Goal: Participate in discussion: Engage in conversation with other users on a specific topic

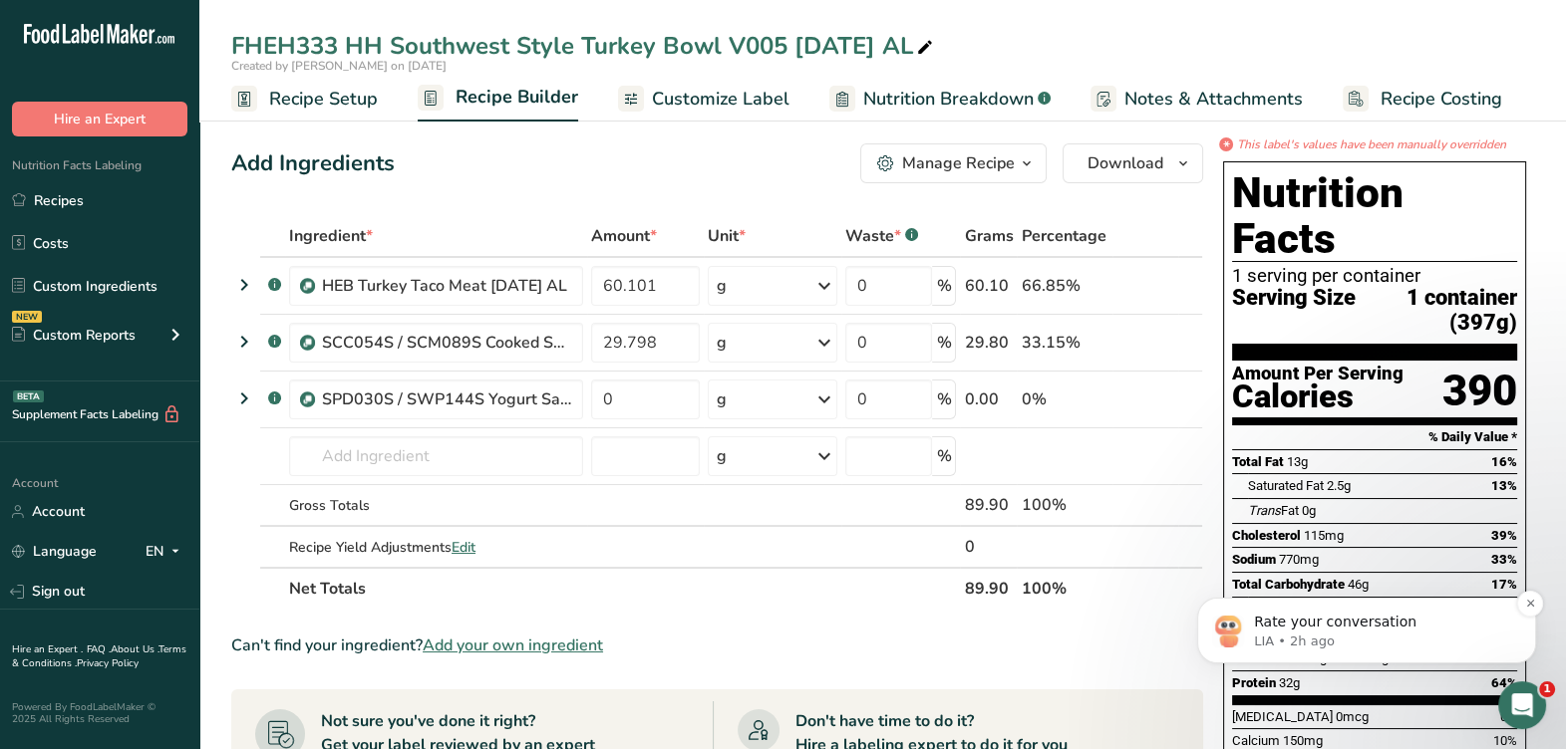
scroll to position [3, 0]
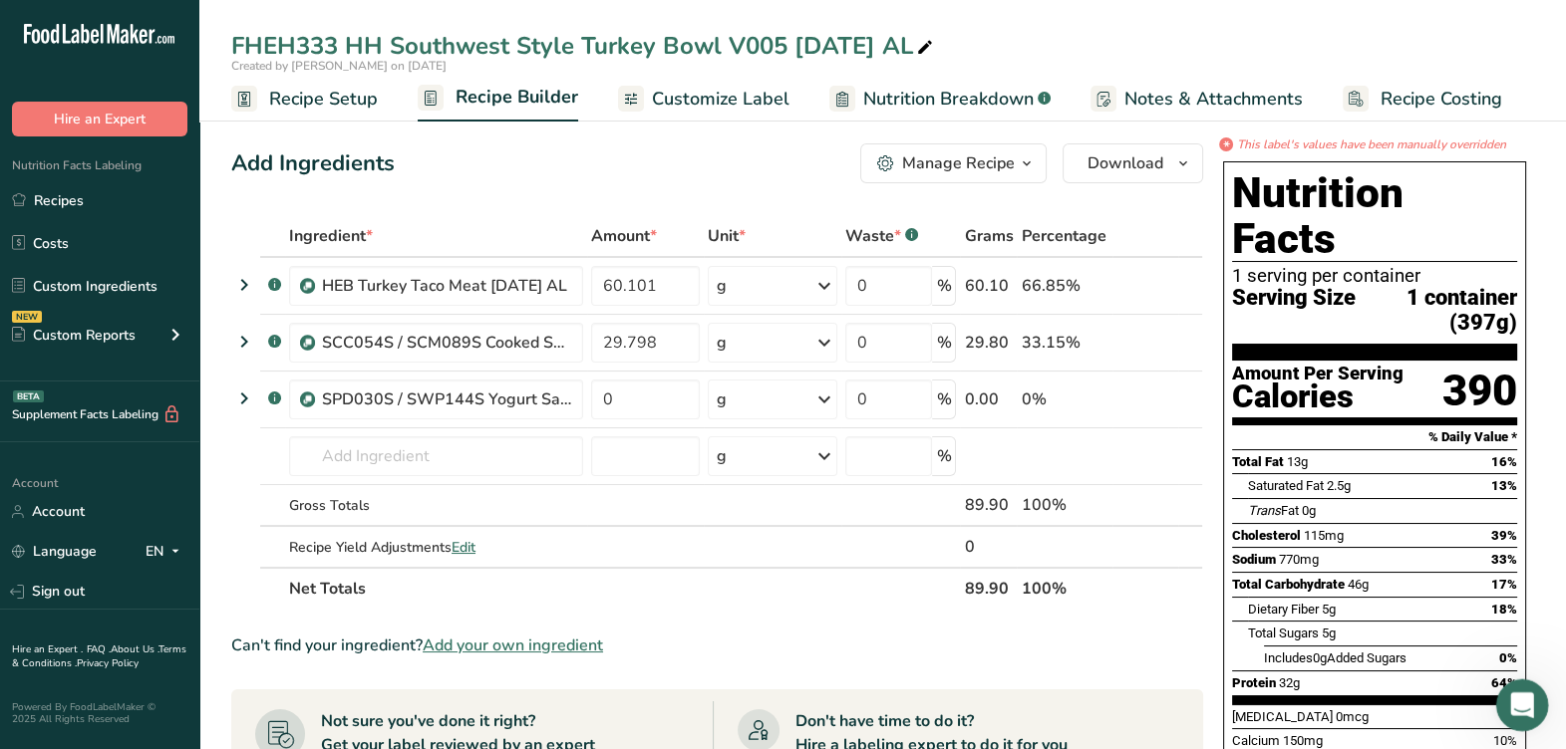
click at [1515, 684] on div "Open Intercom Messenger" at bounding box center [1519, 703] width 66 height 66
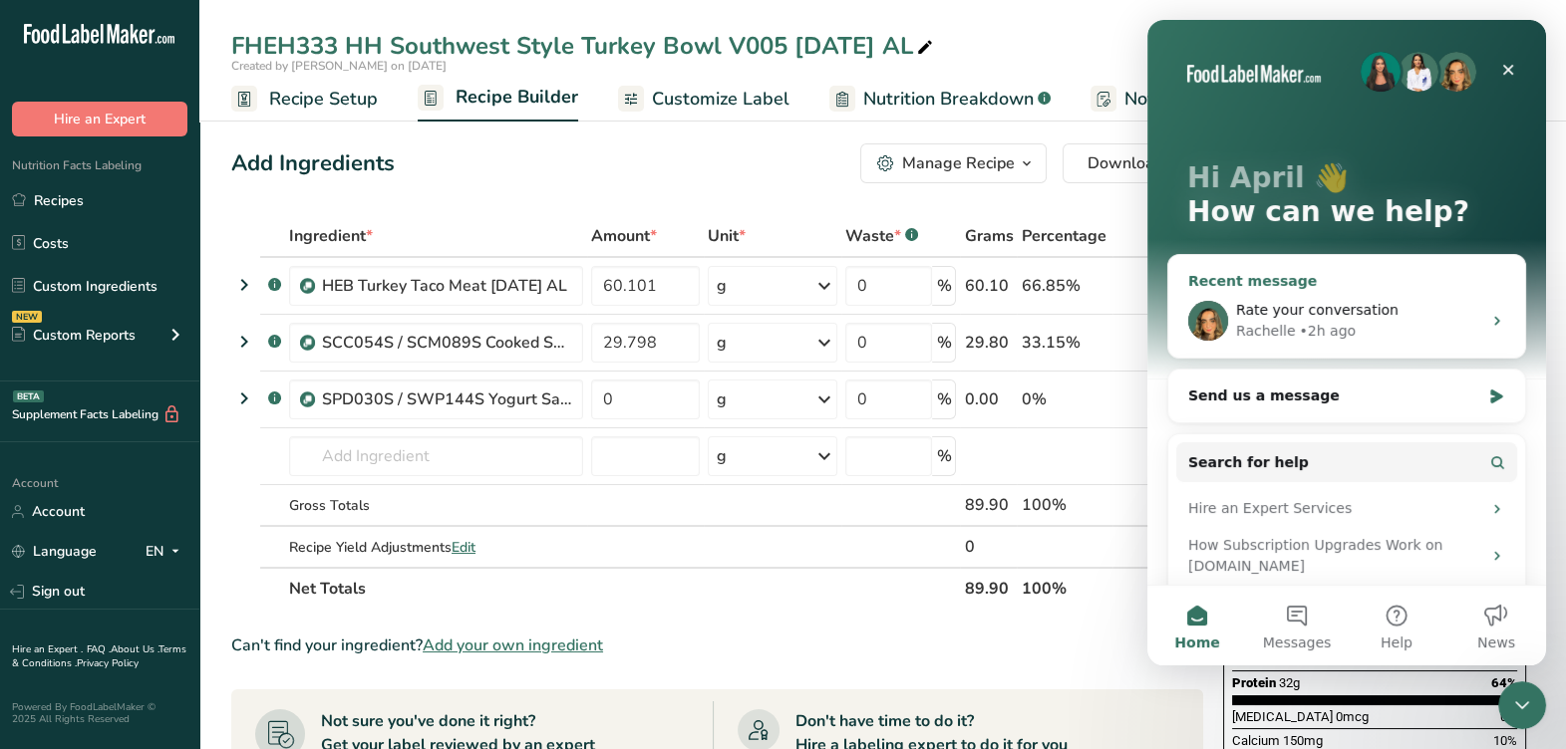
click at [1408, 332] on div "Rachelle • 2h ago" at bounding box center [1358, 331] width 245 height 21
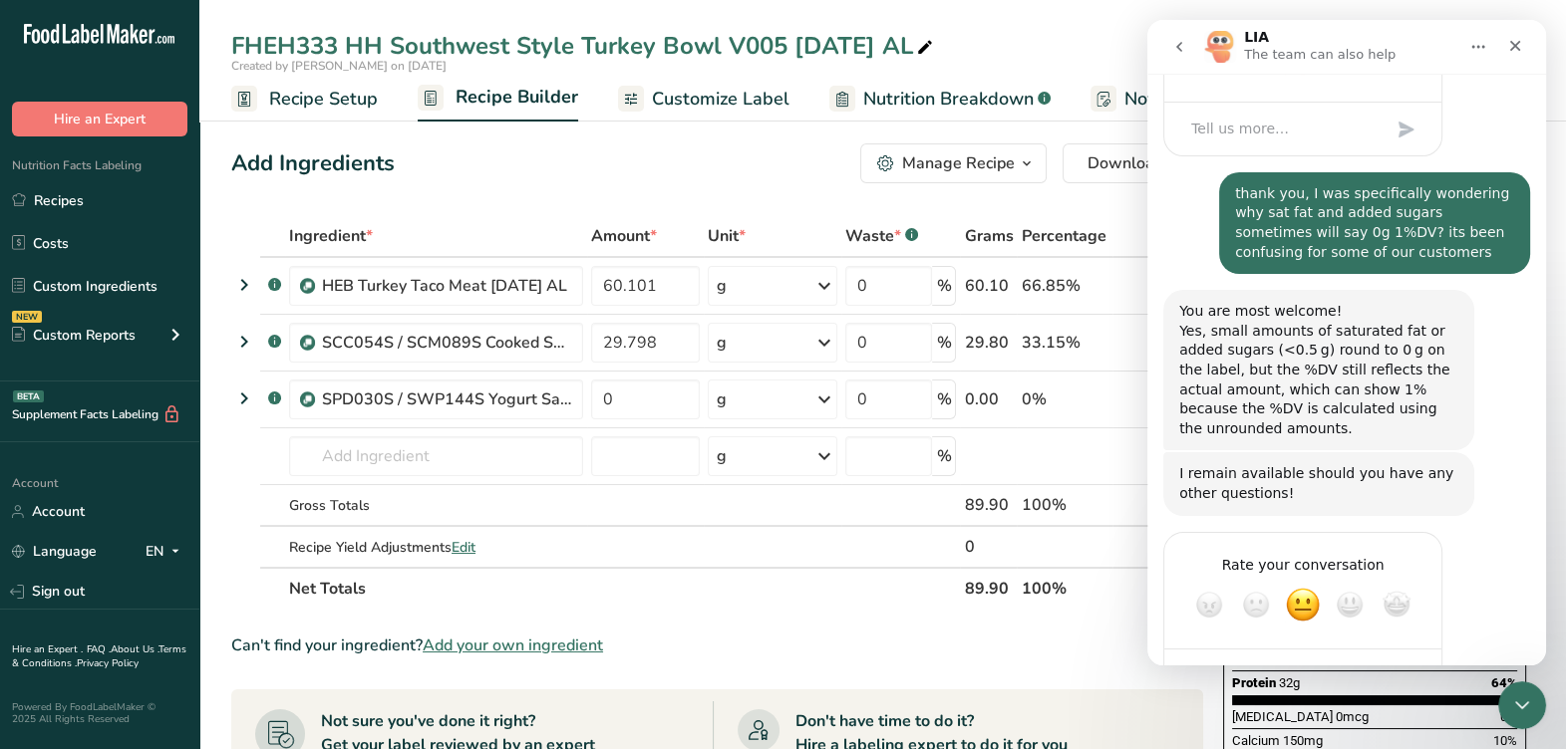
scroll to position [1084, 0]
click at [1346, 586] on span "Great" at bounding box center [1349, 604] width 36 height 36
click at [1303, 642] on div "Rate your conversation Terrible Bad OK Great Amazing" at bounding box center [1346, 628] width 367 height 195
drag, startPoint x: 1303, startPoint y: 642, endPoint x: 1283, endPoint y: 631, distance: 22.7
click at [1283, 631] on div "Rate your conversation Terrible Bad OK Great Amazing" at bounding box center [1346, 628] width 367 height 195
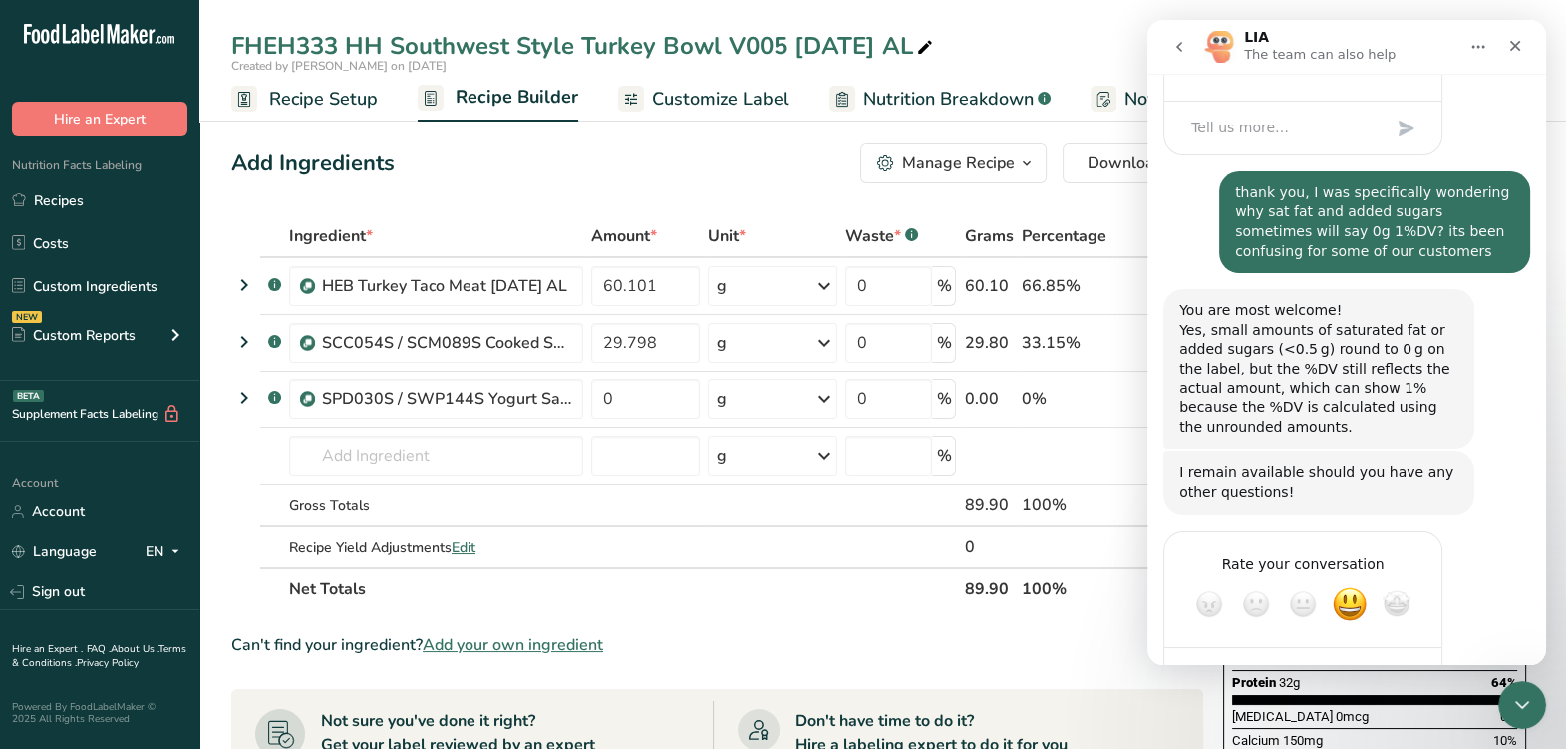
click at [1481, 531] on div "Rate your conversation Terrible Bad OK Great Amazing" at bounding box center [1346, 628] width 367 height 195
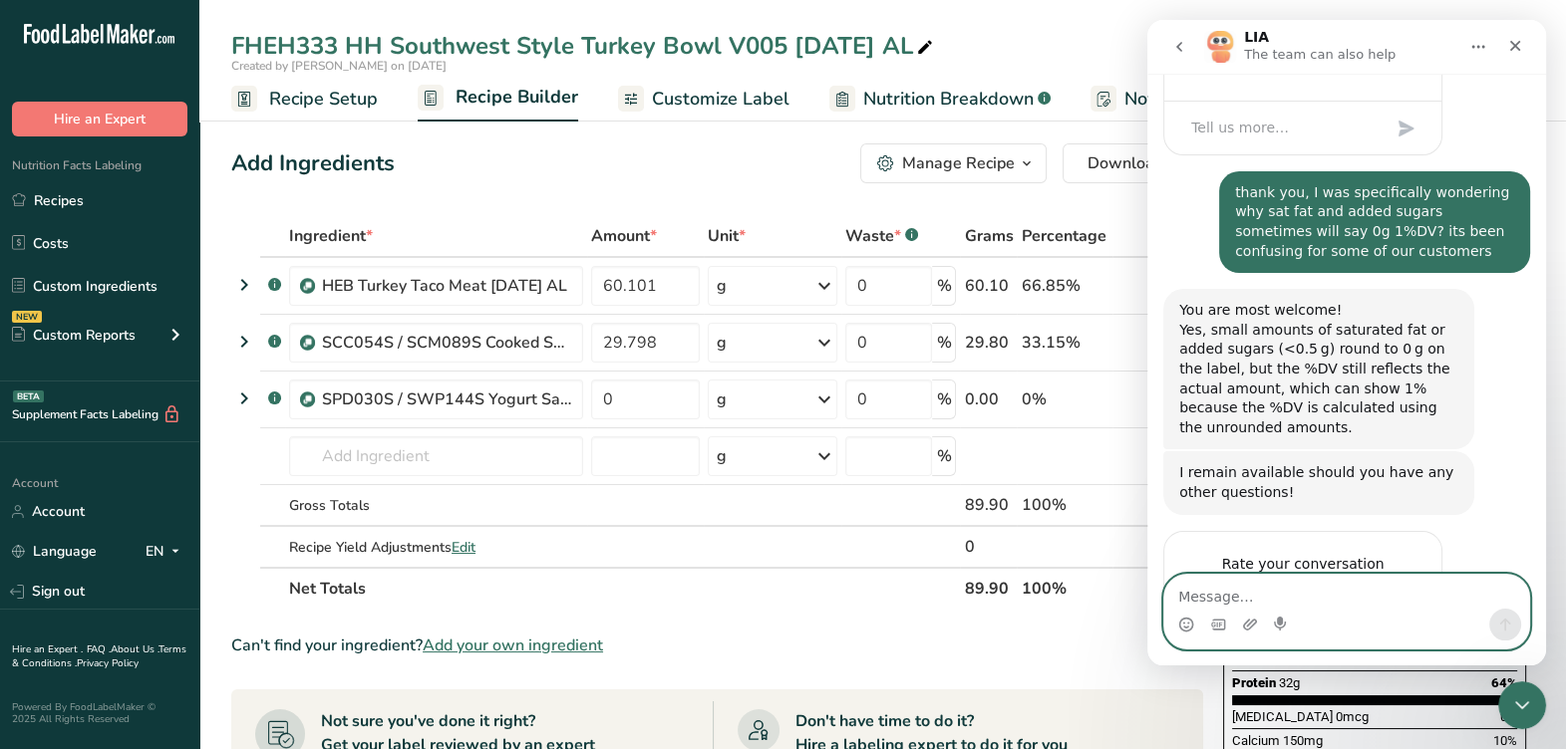
click at [1376, 577] on textarea "Message…" at bounding box center [1346, 592] width 365 height 34
type textarea "would it be ok to put the unrounded value?"
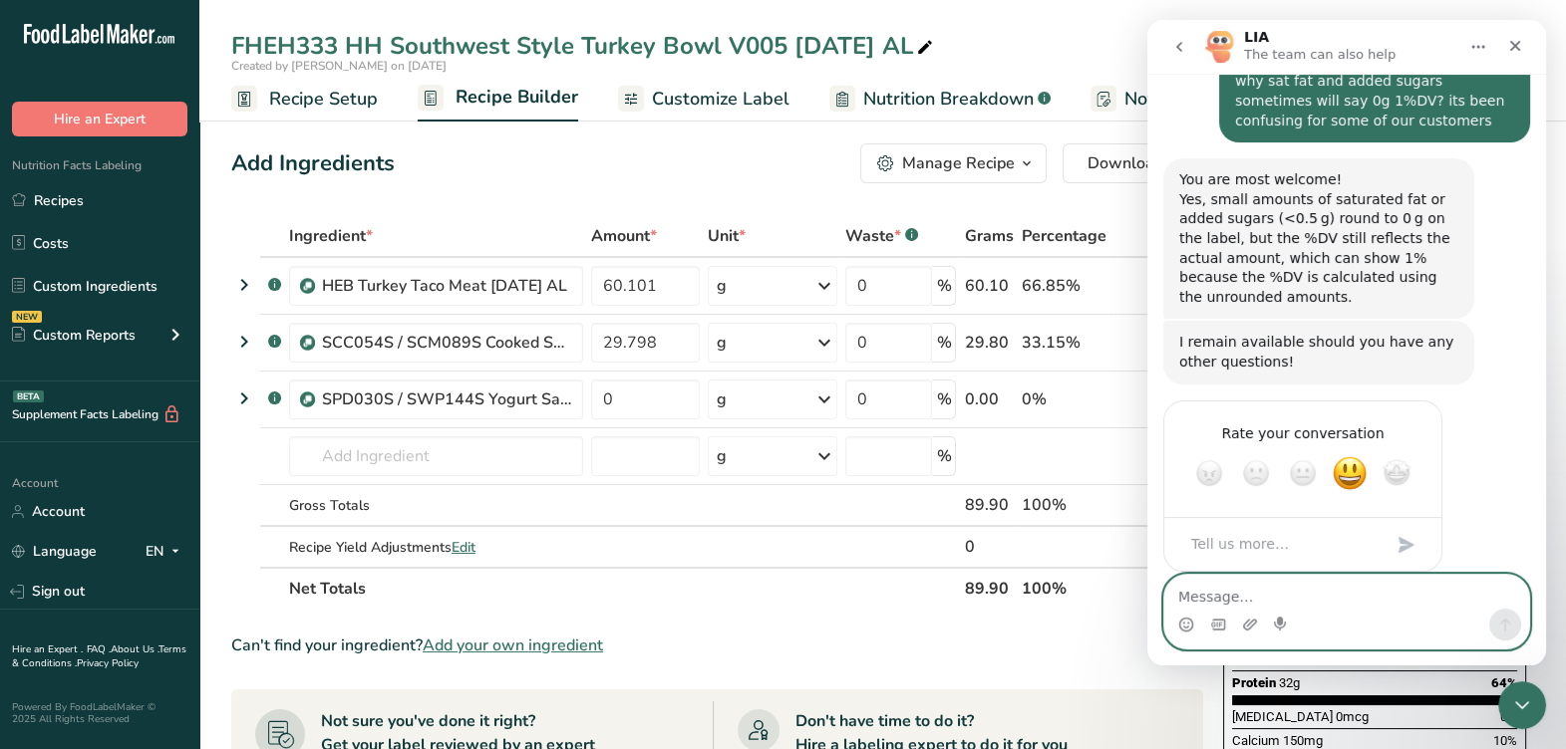
scroll to position [1216, 0]
type textarea "for example, 0.3g instead of 0g?"
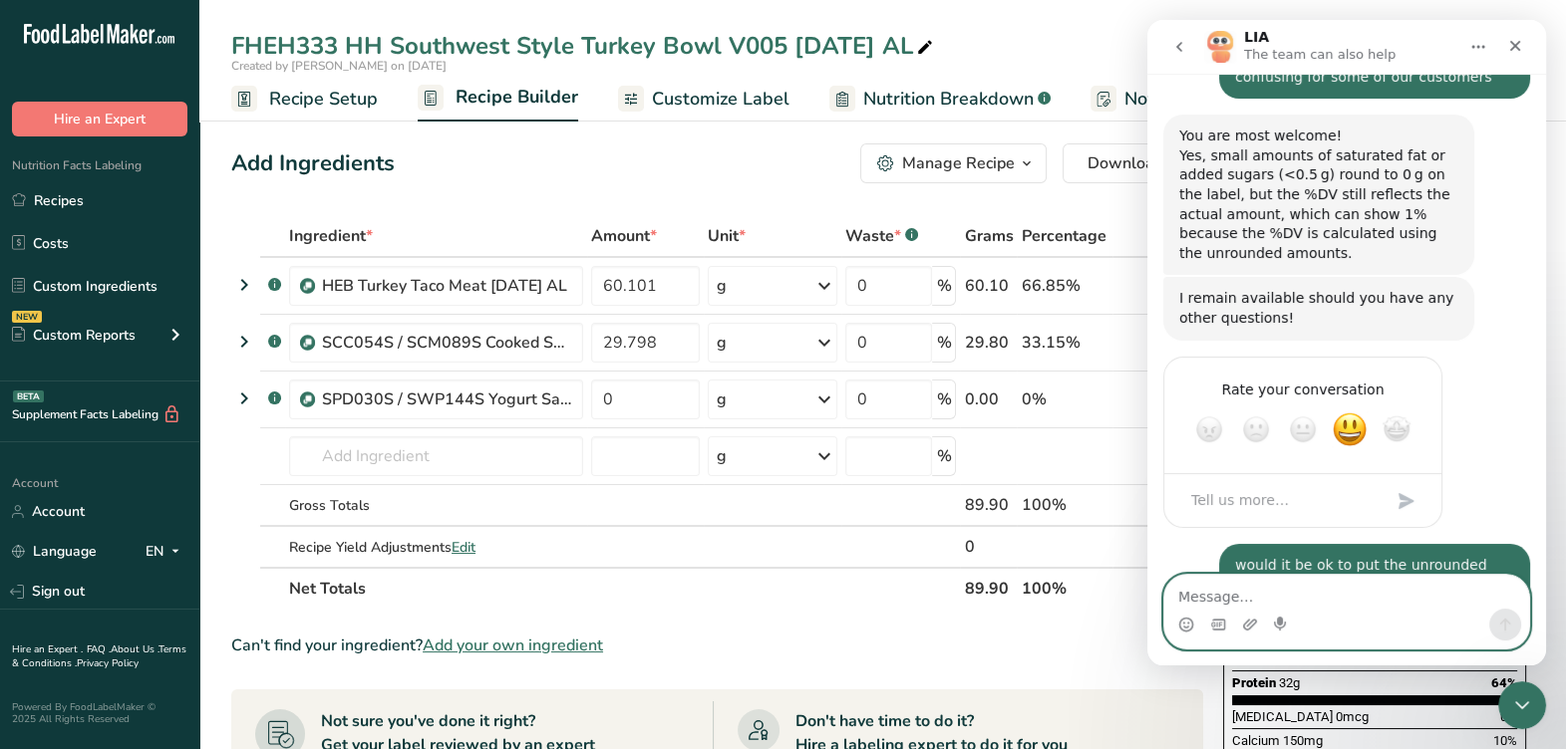
scroll to position [1261, 0]
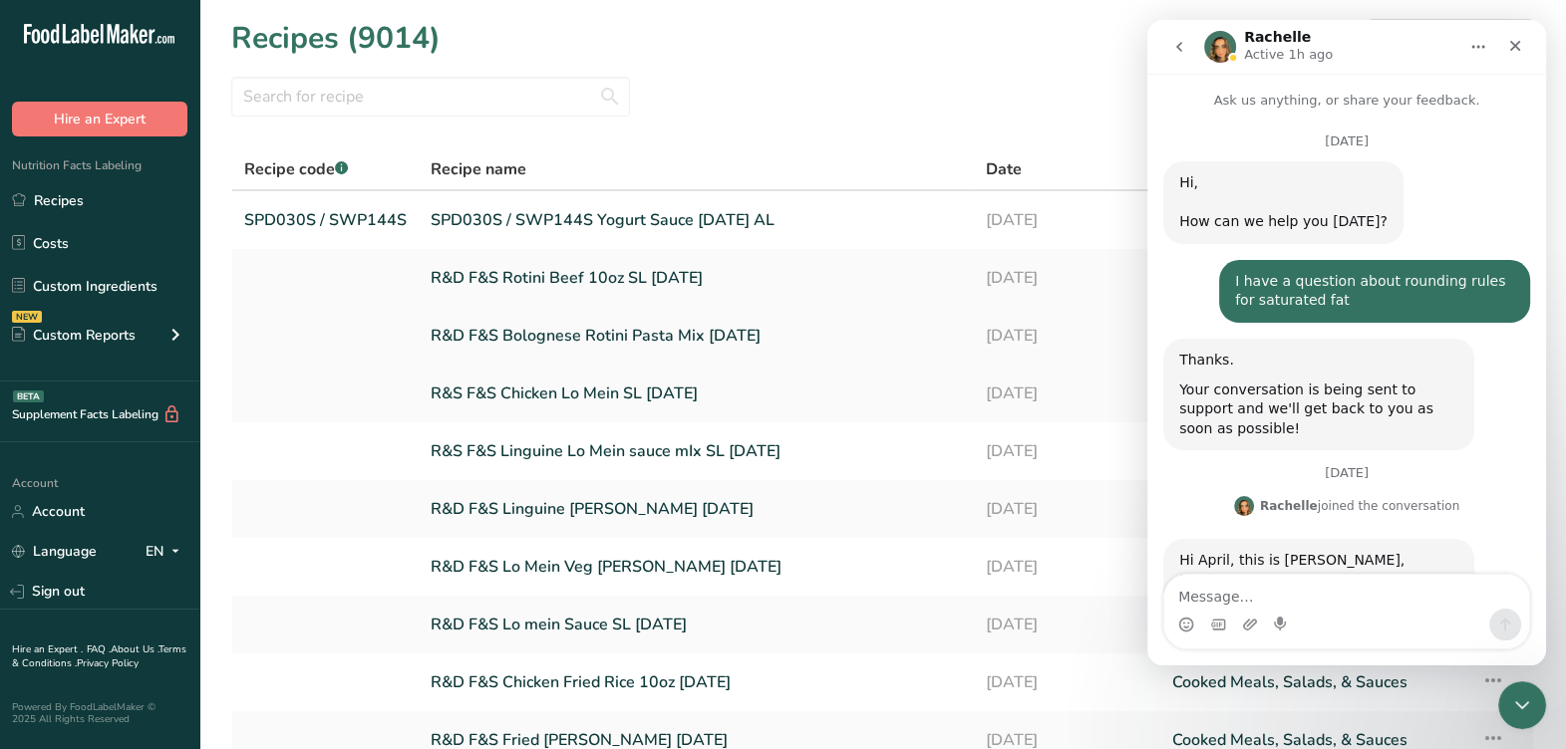
scroll to position [1261, 0]
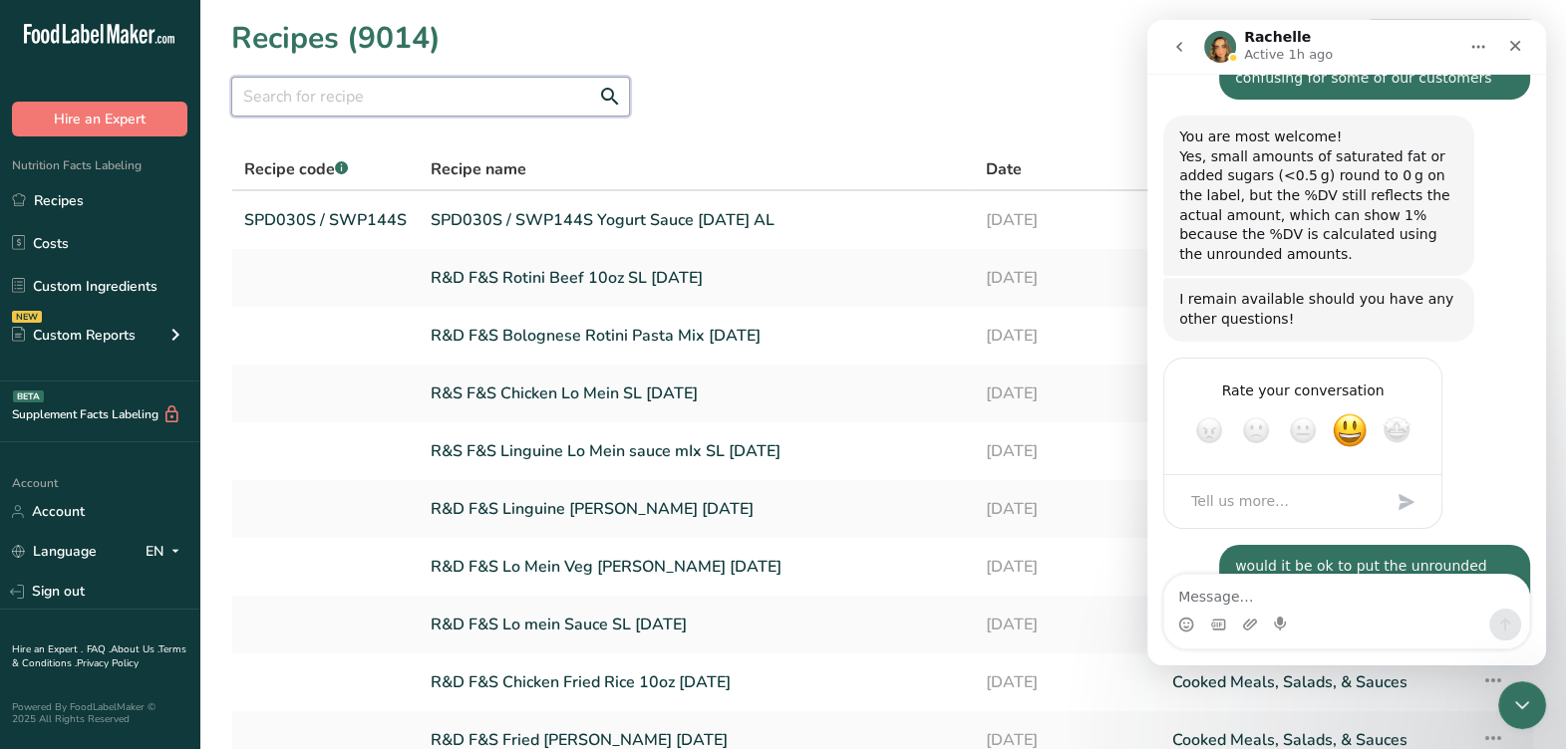
click at [517, 106] on input "text" at bounding box center [430, 97] width 399 height 40
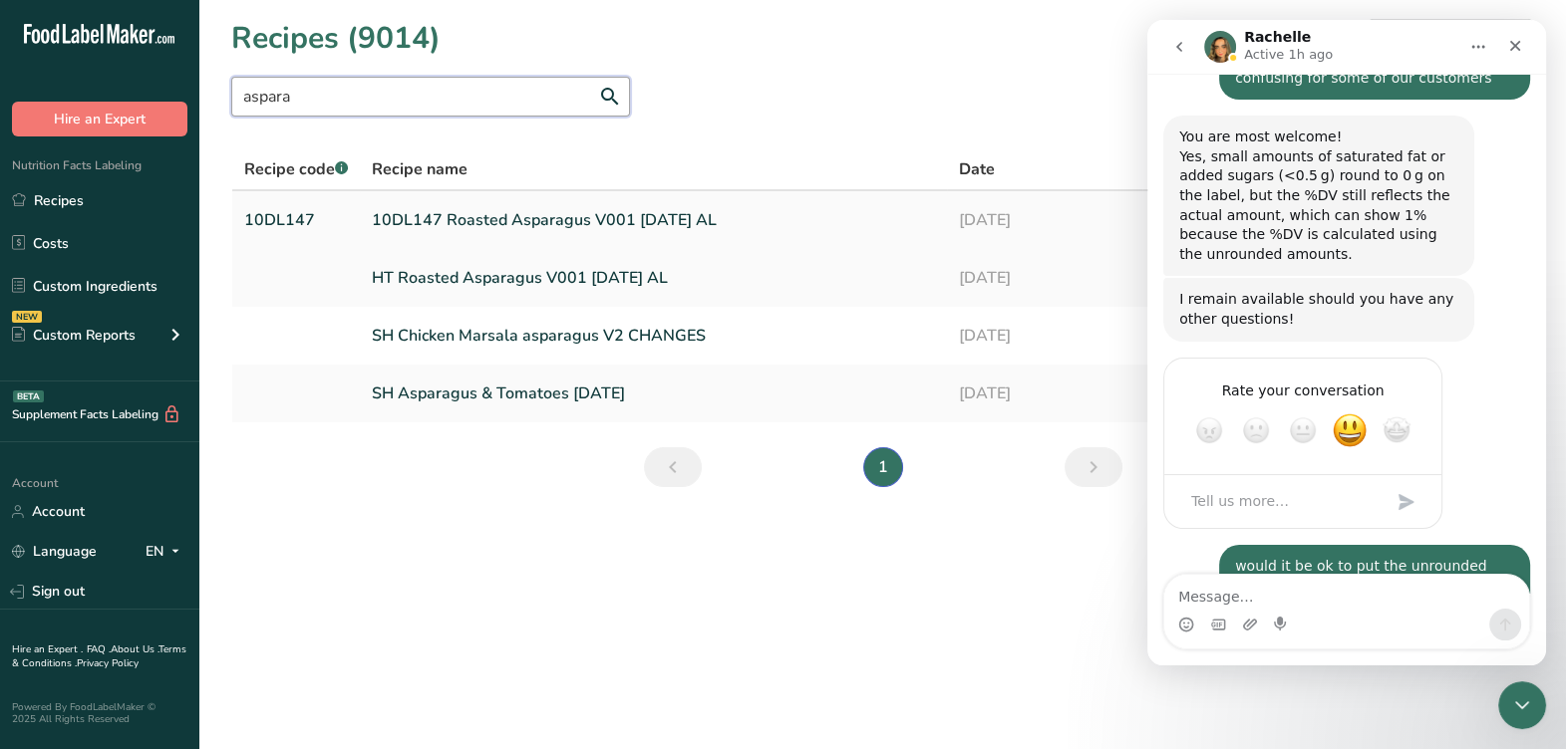
type input "aspara"
click at [488, 207] on link "10DL147 Roasted Asparagus V001 [DATE] AL" at bounding box center [653, 220] width 562 height 42
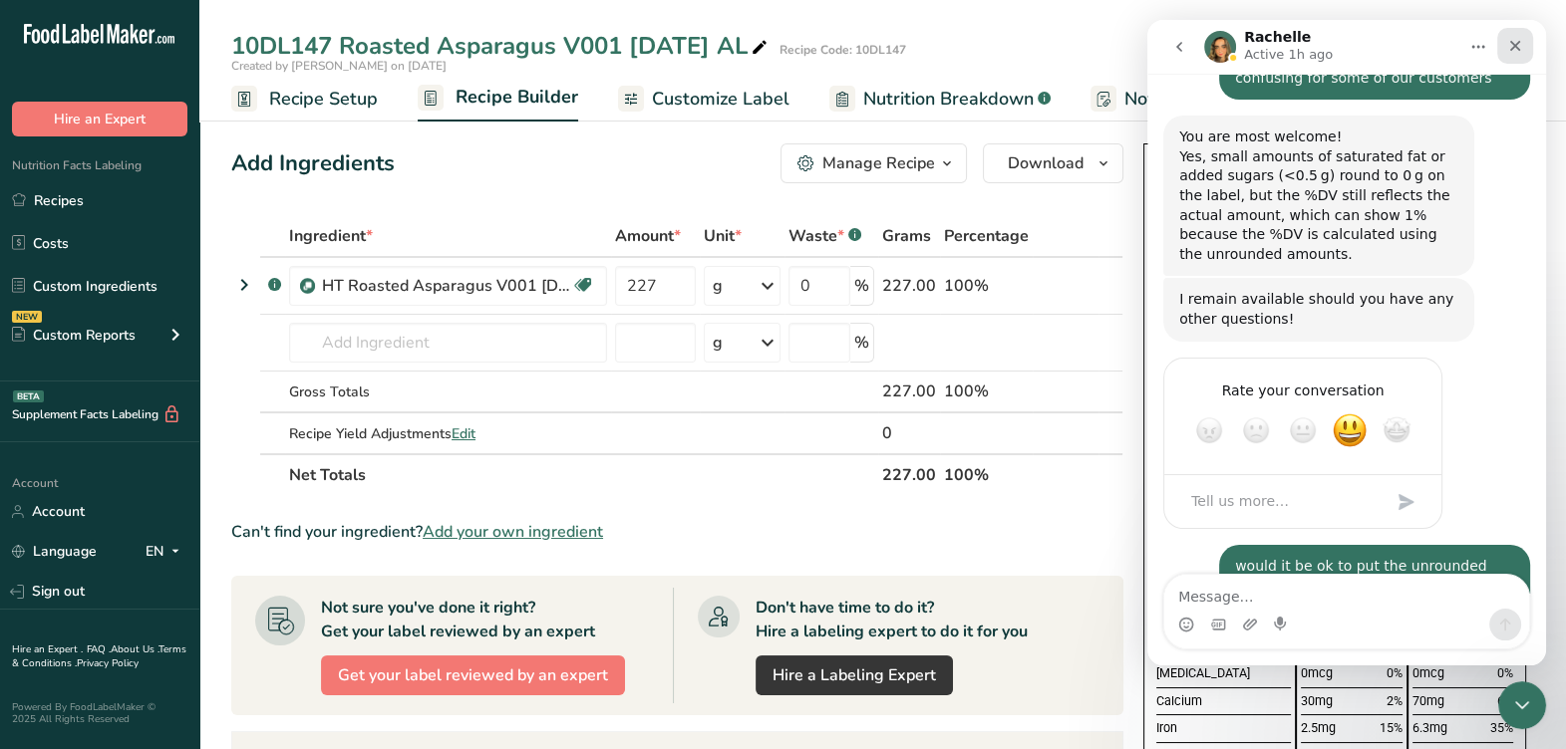
click at [1519, 39] on icon "Close" at bounding box center [1515, 46] width 16 height 16
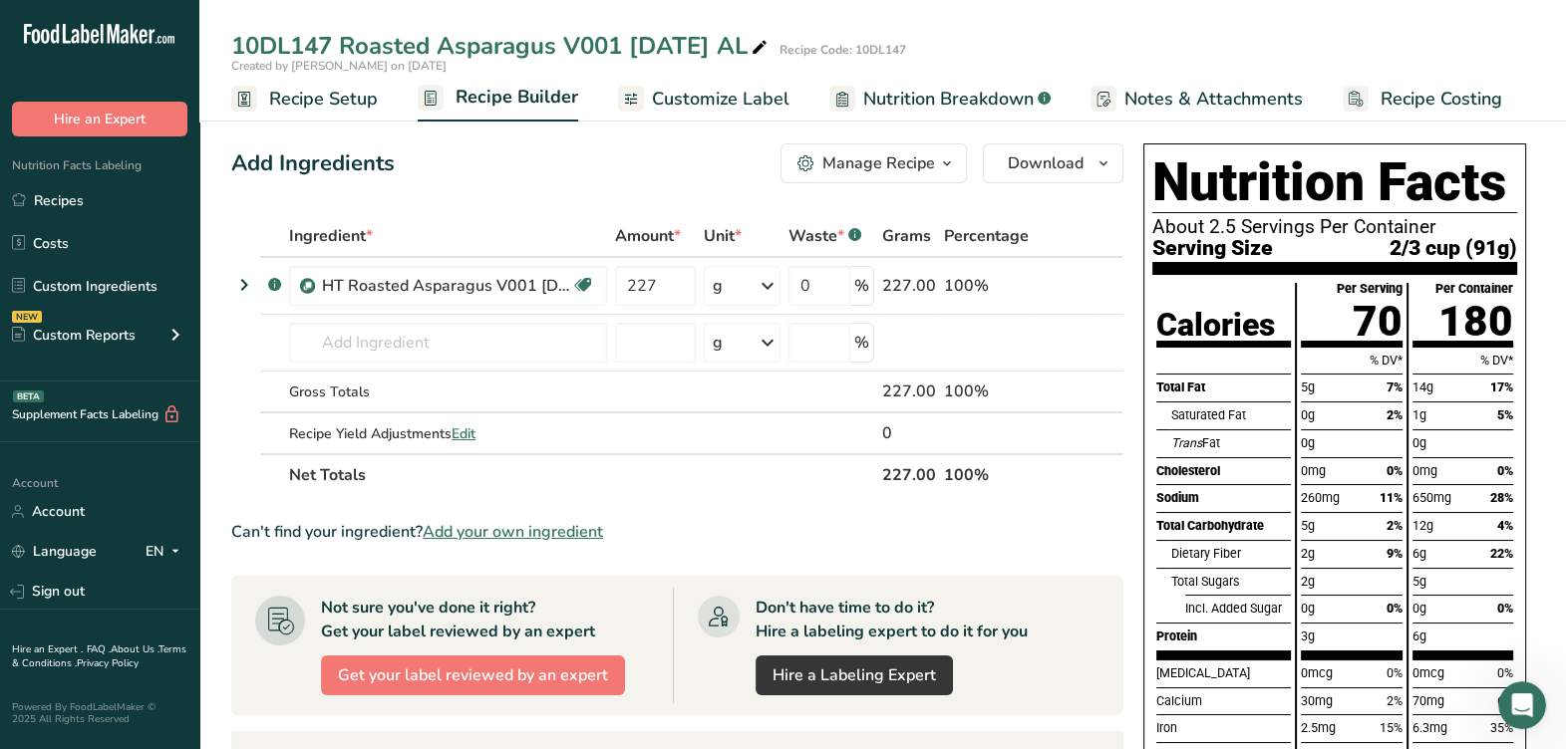
scroll to position [1261, 0]
click at [1010, 98] on span "Nutrition Breakdown" at bounding box center [948, 99] width 170 height 27
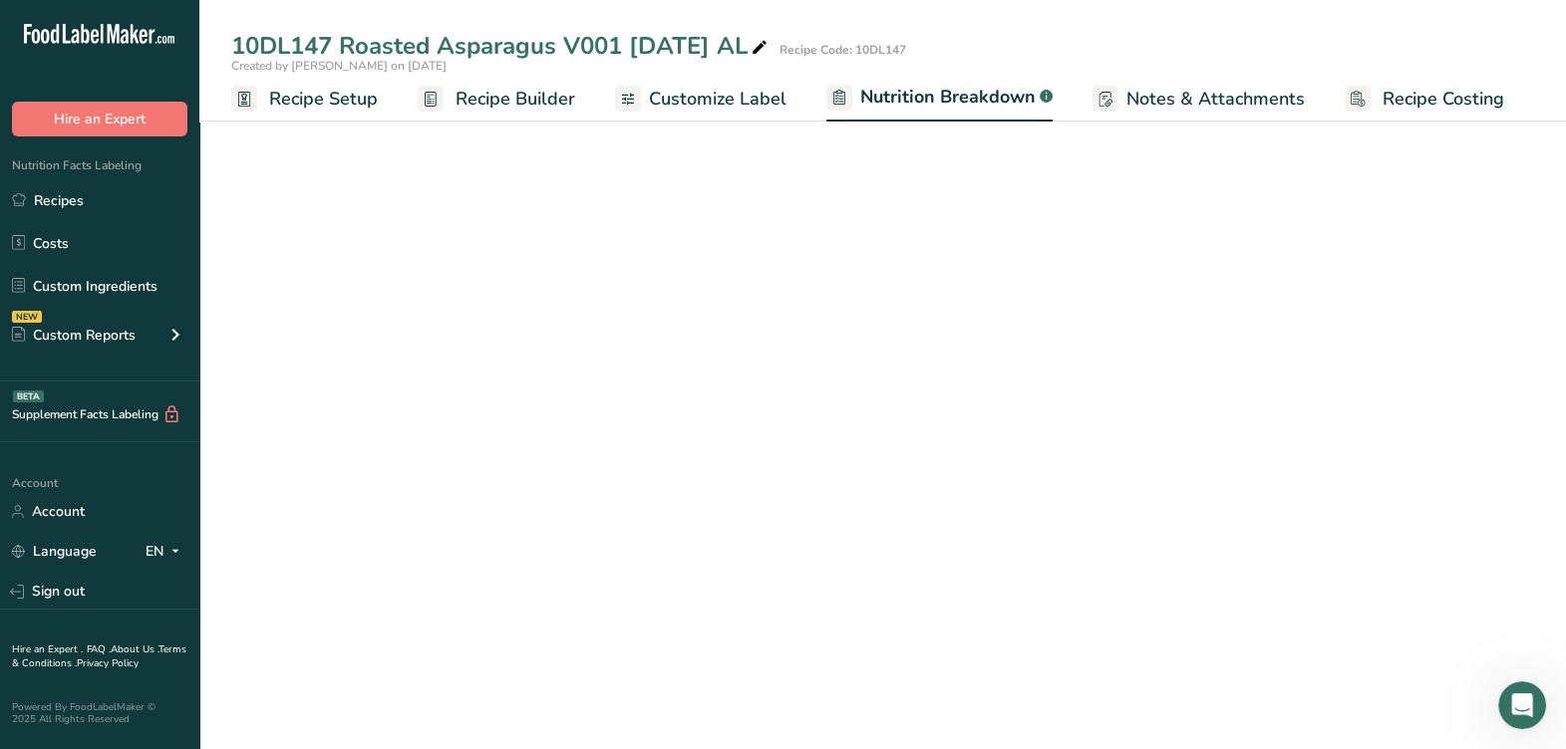
select select "Calories"
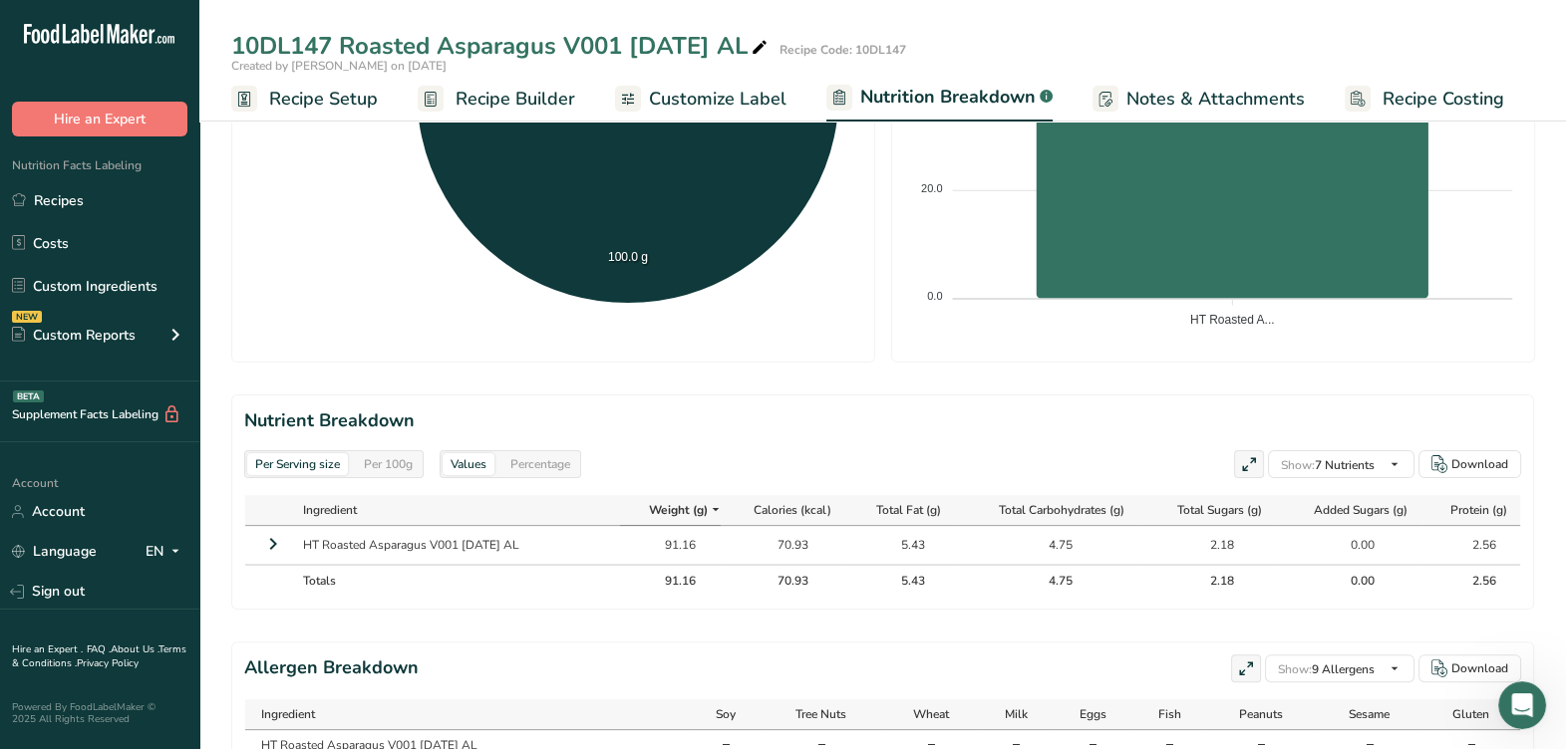
scroll to position [728, 0]
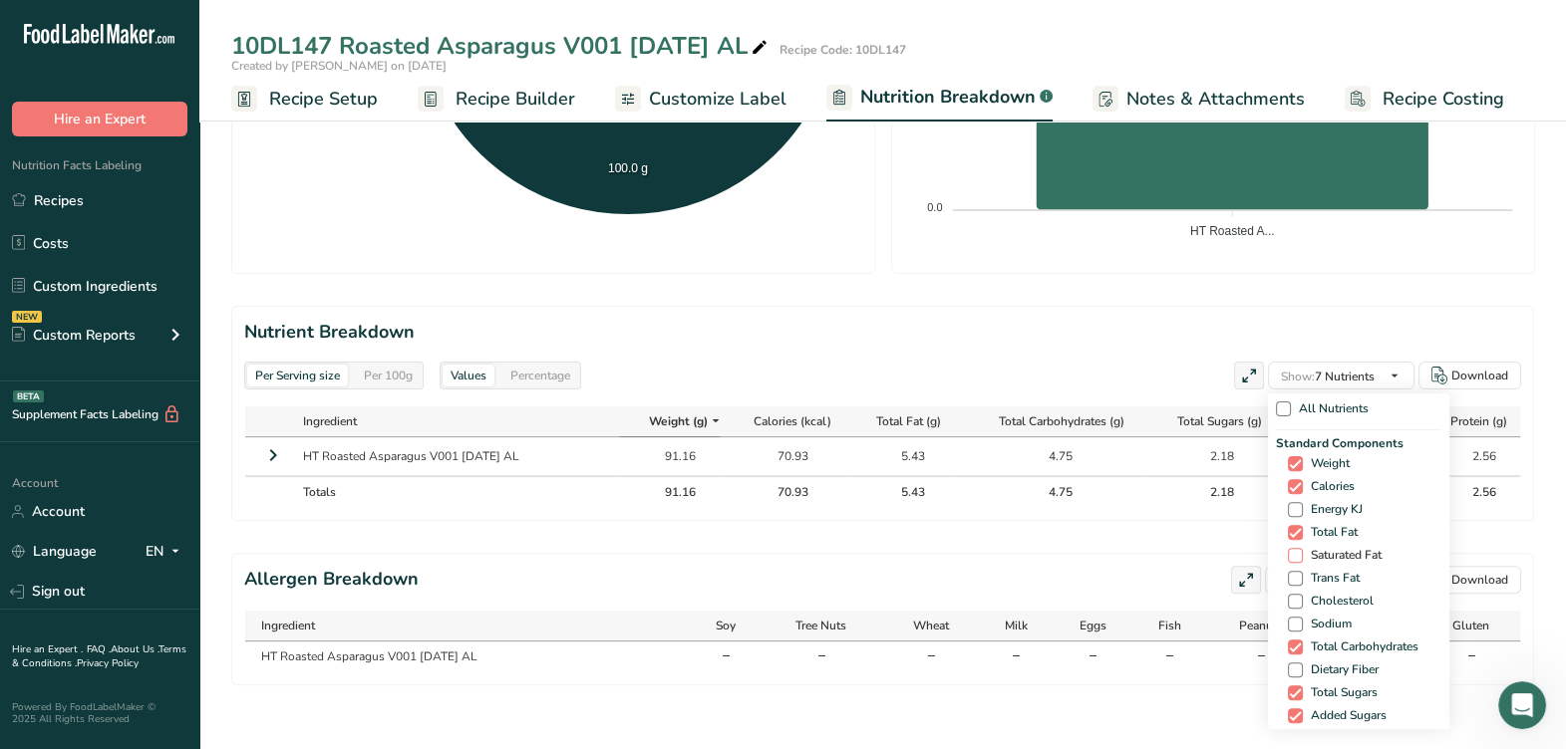
click at [1297, 548] on span at bounding box center [1295, 555] width 15 height 15
click at [1297, 549] on input "Saturated Fat" at bounding box center [1294, 555] width 13 height 13
checkbox input "true"
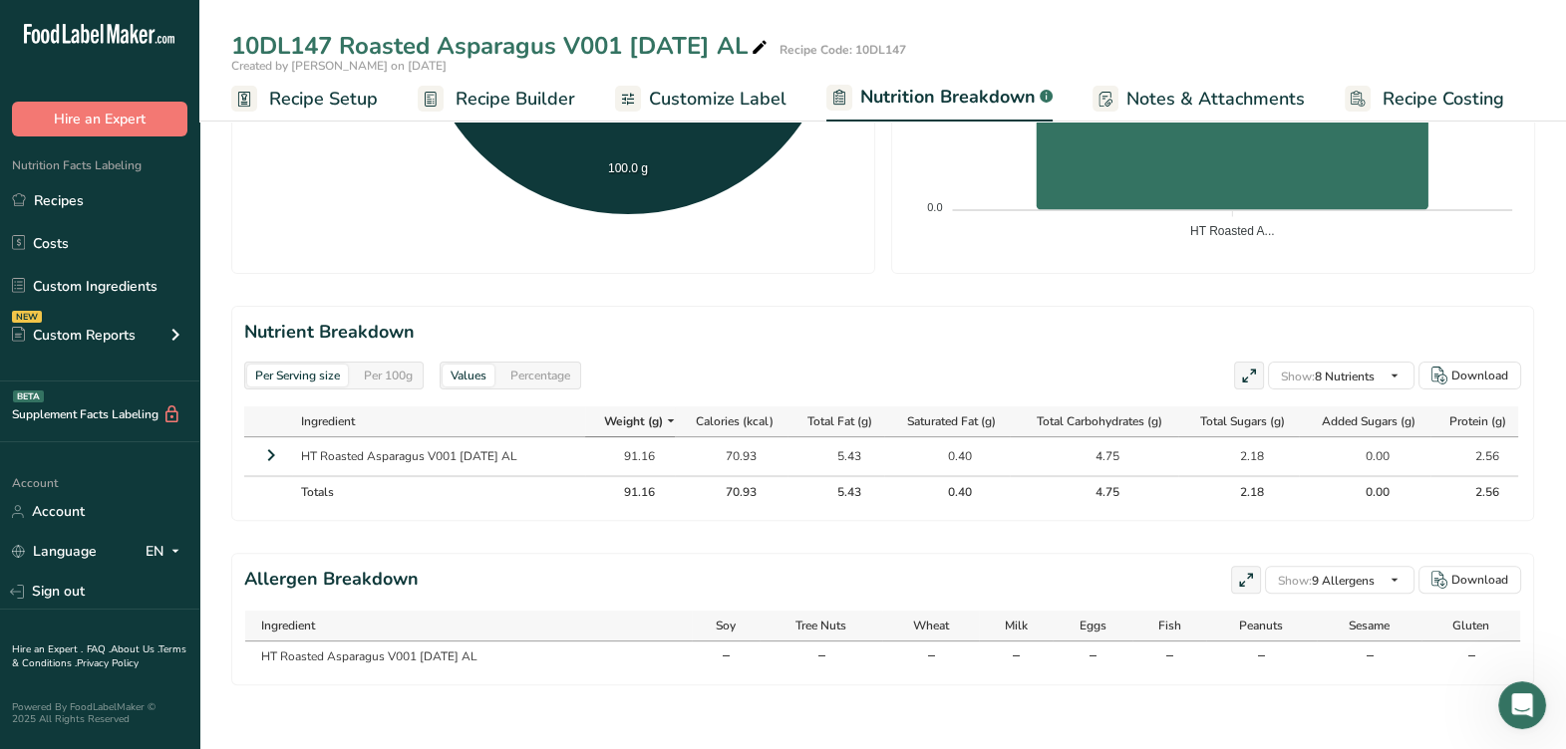
scroll to position [0, 0]
